Goal: Use online tool/utility

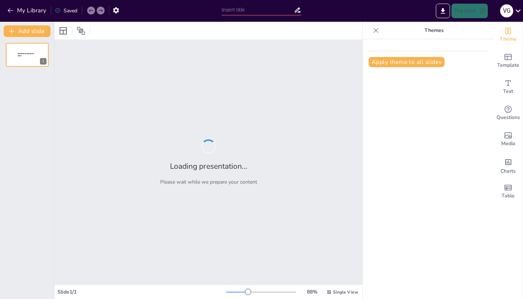
type input "[PERSON_NAME] DE GALICIA"
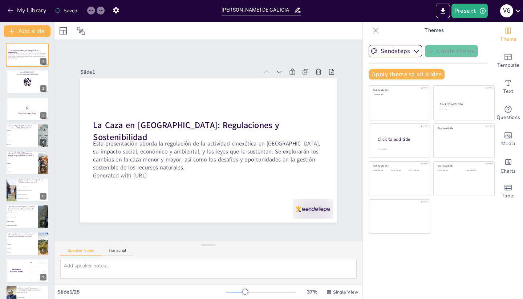
checkbox input "true"
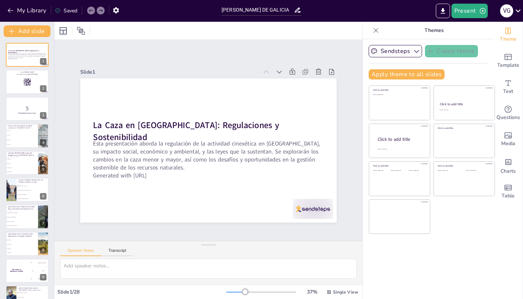
checkbox input "true"
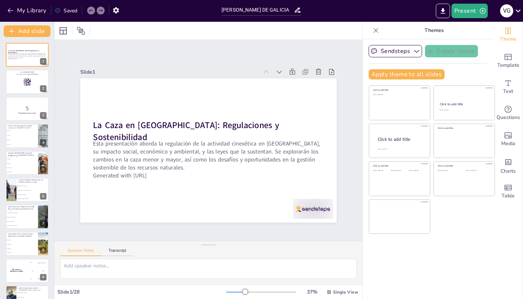
checkbox input "true"
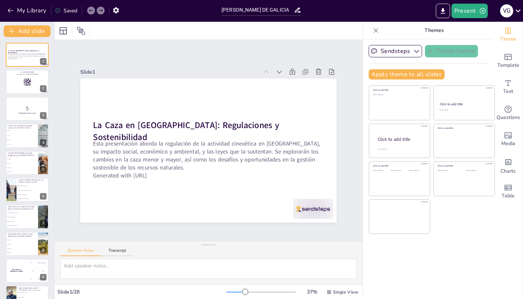
checkbox input "true"
